Goal: Complete application form

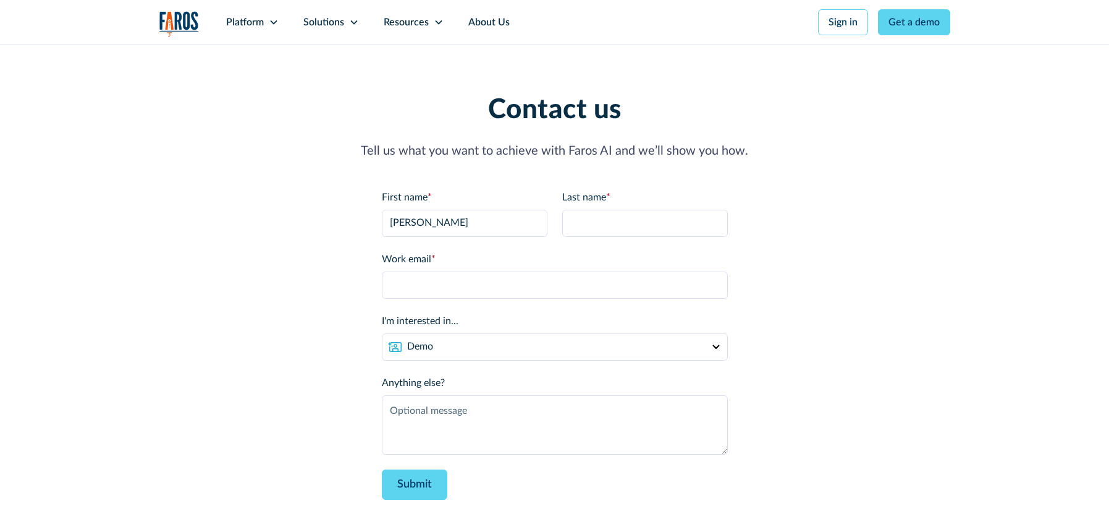
type input "[PERSON_NAME]"
type input "Testing"
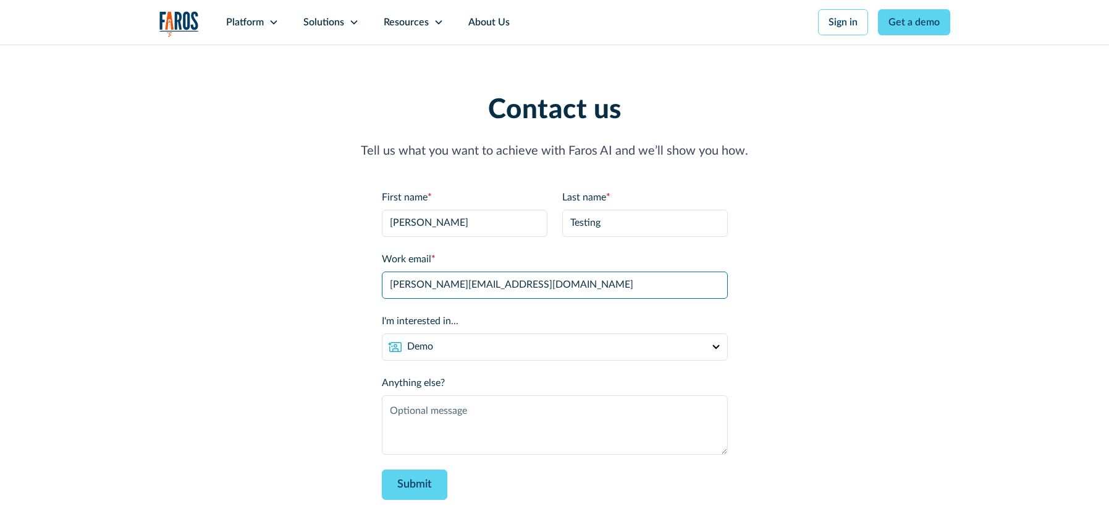
type input "[PERSON_NAME][EMAIL_ADDRESS][DOMAIN_NAME]"
type textarea "Testing"
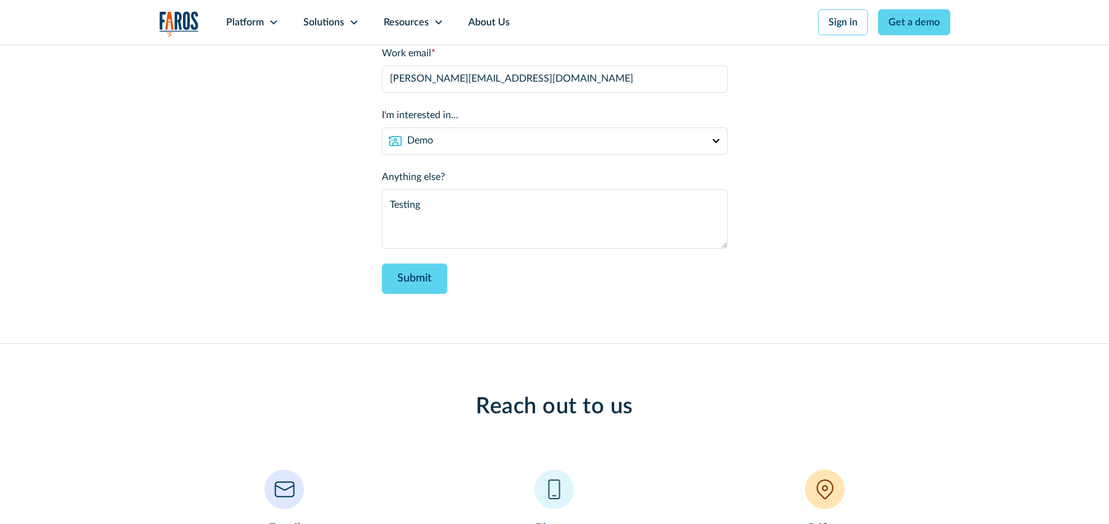
scroll to position [198, 0]
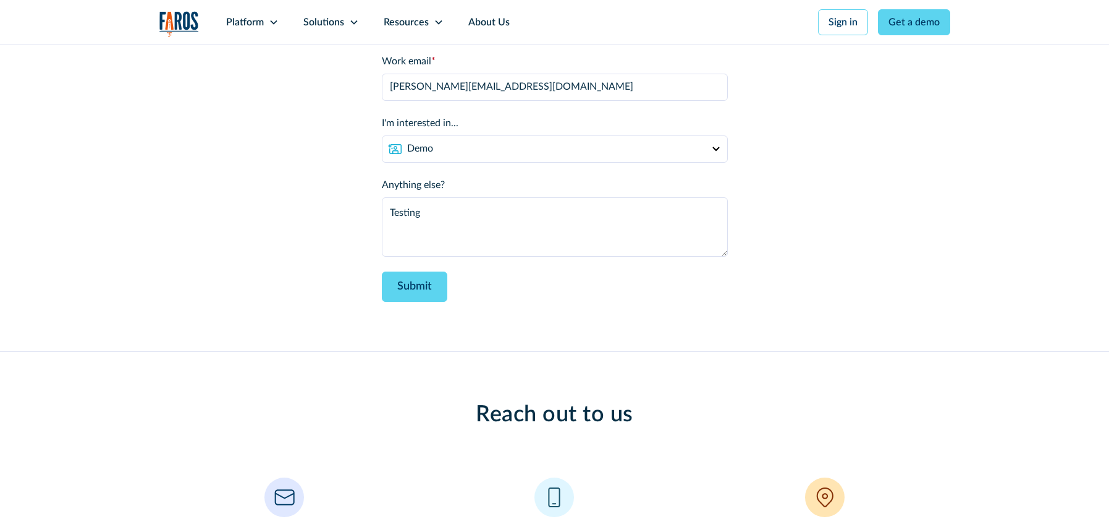
click at [248, 297] on div "Contact us Tell us what you want to achieve with Faros AI and we’ll show you ho…" at bounding box center [554, 98] width 791 height 405
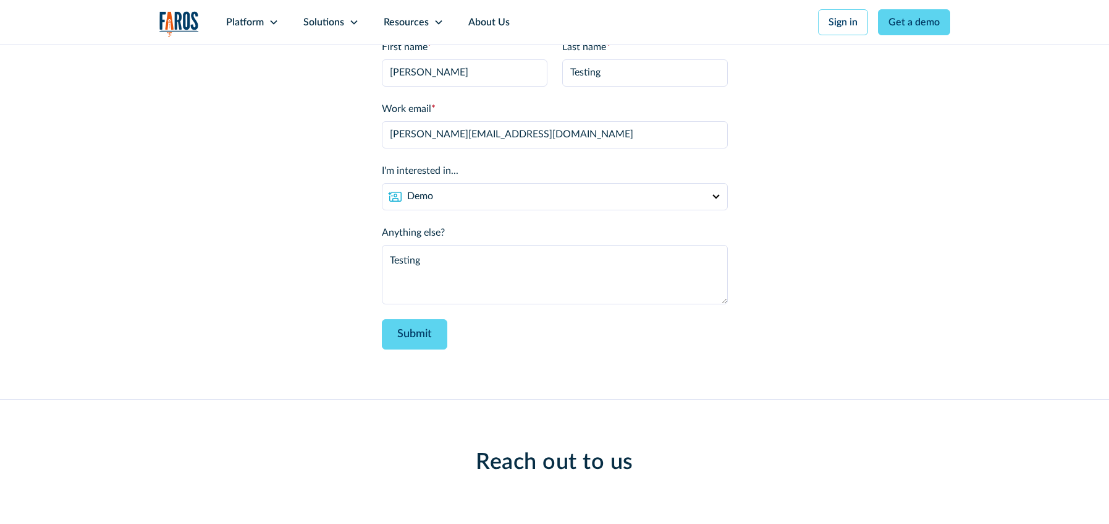
scroll to position [65, 0]
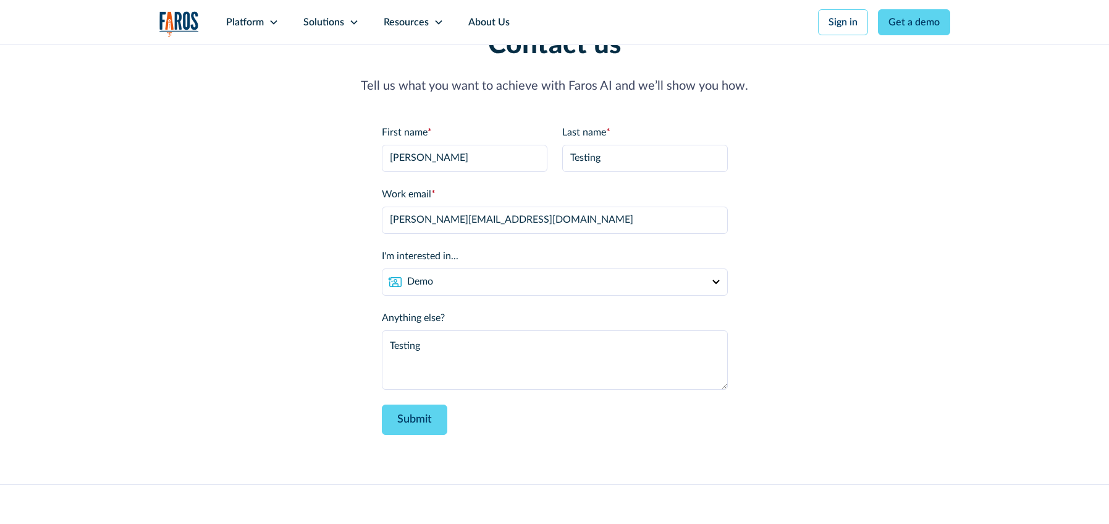
click at [546, 431] on form "First name * [PERSON_NAME] Last name * Testing Work email * [PERSON_NAME][EMAIL…" at bounding box center [555, 280] width 346 height 310
click at [245, 255] on div "Contact us Tell us what you want to achieve with Faros AI and we’ll show you ho…" at bounding box center [554, 231] width 791 height 405
click at [288, 331] on div "Contact us Tell us what you want to achieve with Faros AI and we’ll show you ho…" at bounding box center [554, 231] width 791 height 405
click at [265, 265] on div "Contact us Tell us what you want to achieve with Faros AI and we’ll show you ho…" at bounding box center [554, 231] width 791 height 405
drag, startPoint x: 448, startPoint y: 222, endPoint x: 540, endPoint y: 226, distance: 91.6
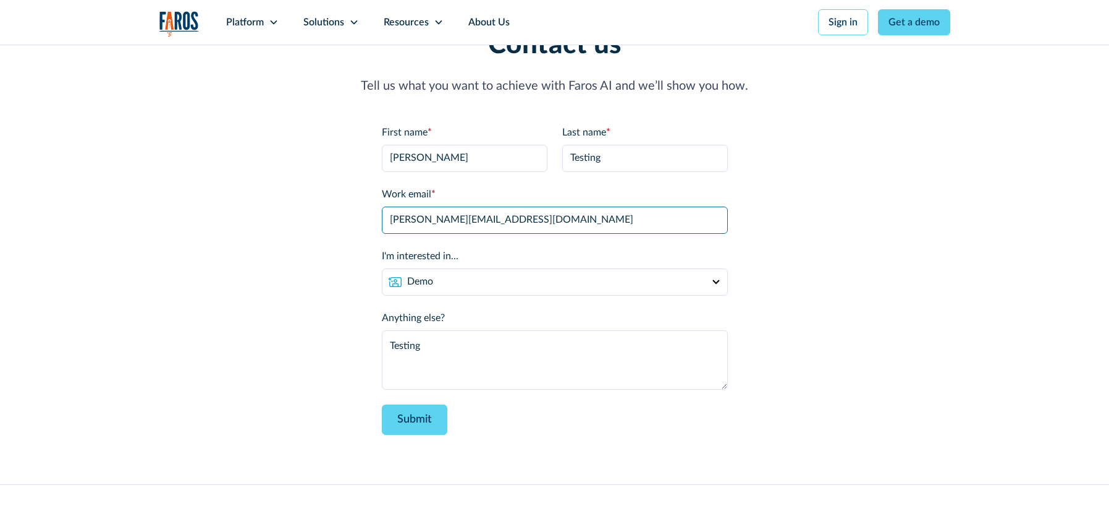
click at [541, 227] on input "[PERSON_NAME][EMAIL_ADDRESS][DOMAIN_NAME]" at bounding box center [555, 219] width 346 height 27
type input "[PERSON_NAME][EMAIL_ADDRESS][DOMAIN_NAME]"
click at [307, 231] on div "Contact us Tell us what you want to achieve with Faros AI and we’ll show you ho…" at bounding box center [554, 231] width 791 height 405
drag, startPoint x: 271, startPoint y: 268, endPoint x: 202, endPoint y: 13, distance: 264.1
click at [266, 258] on div "Contact us Tell us what you want to achieve with Faros AI and we’ll show you ho…" at bounding box center [554, 231] width 791 height 405
